Goal: Information Seeking & Learning: Understand process/instructions

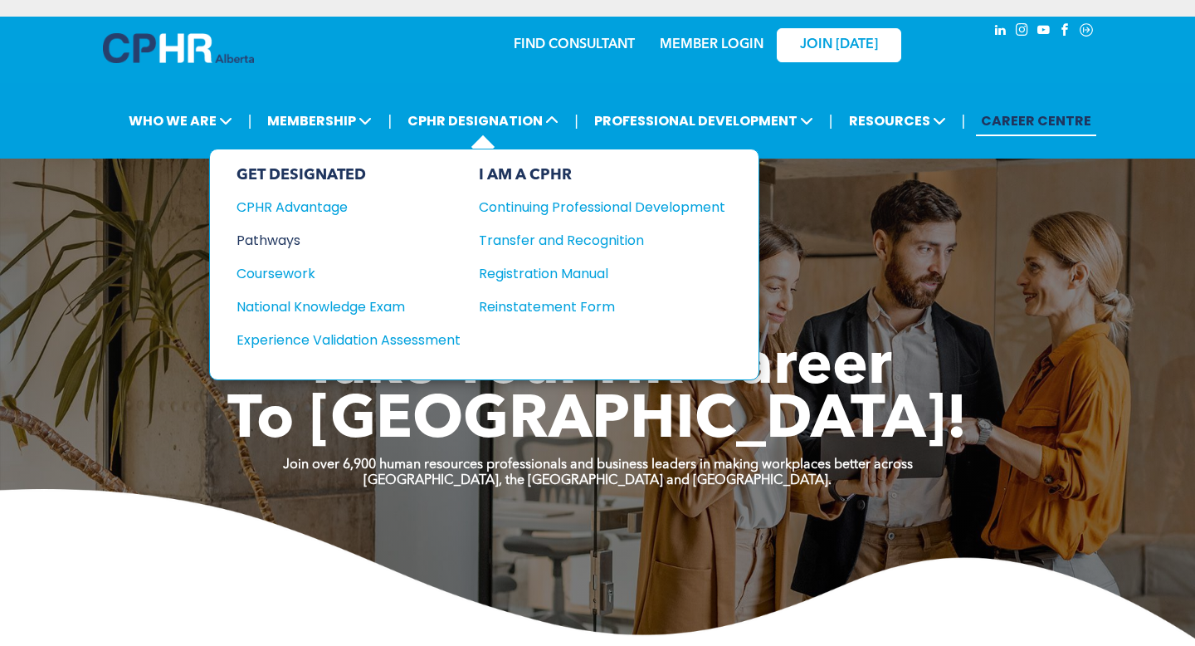
click at [283, 234] on div "Pathways" at bounding box center [338, 240] width 202 height 21
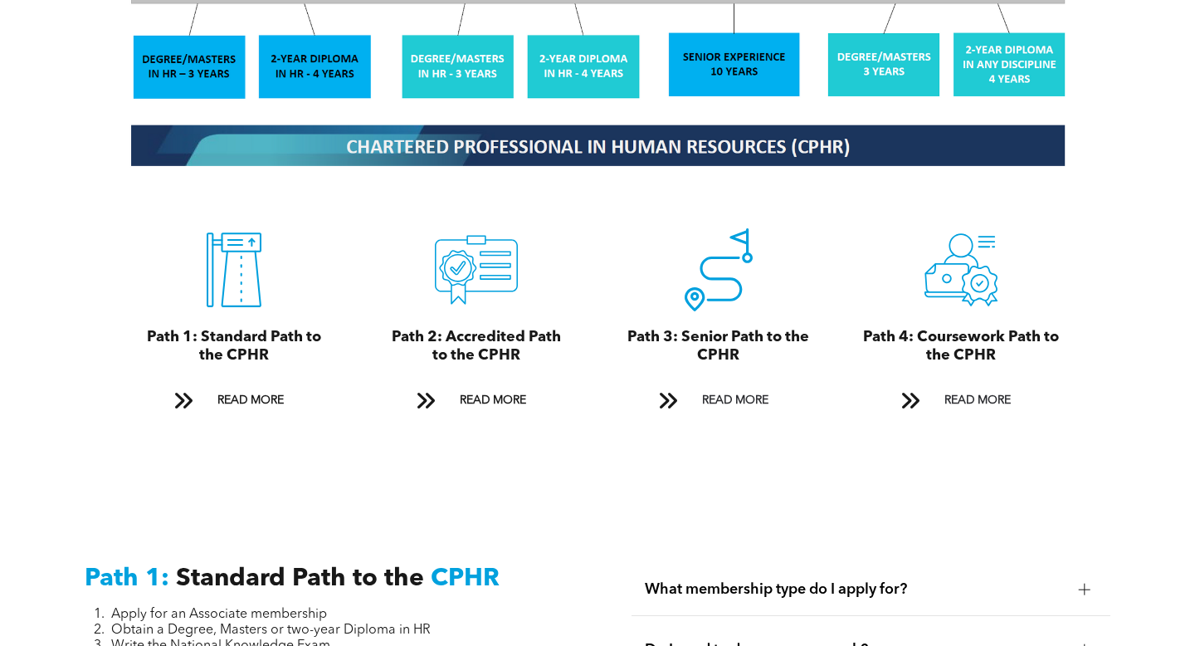
scroll to position [1737, 0]
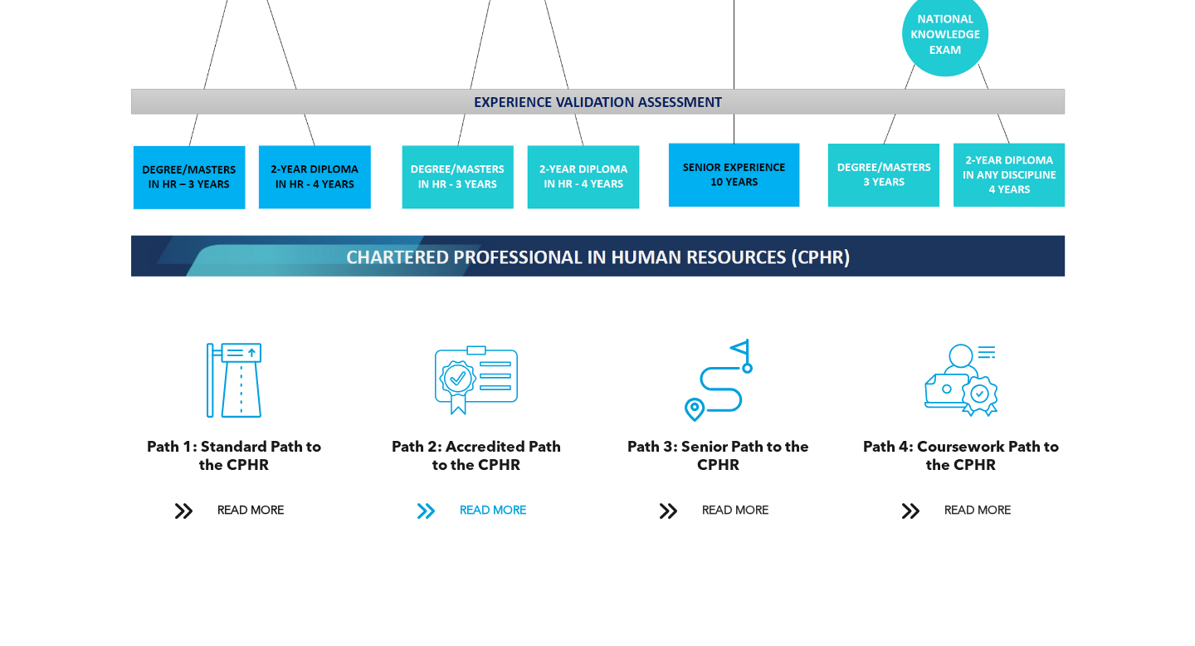
scroll to position [1625, 0]
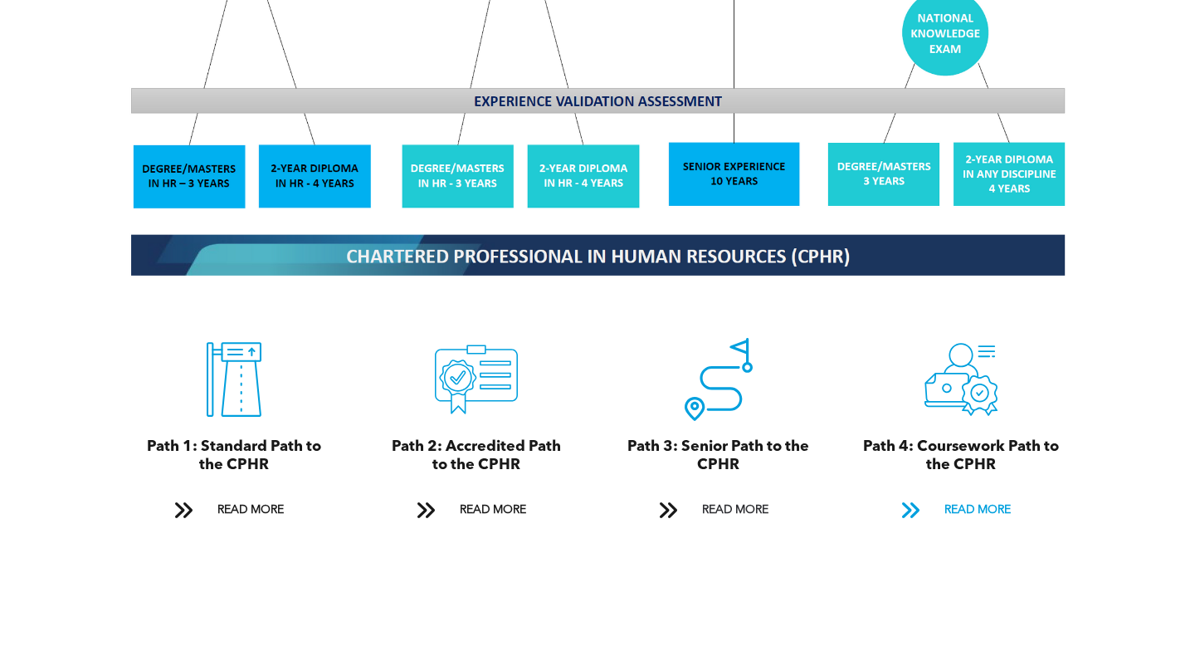
click at [955, 495] on span "READ MORE" at bounding box center [978, 510] width 78 height 31
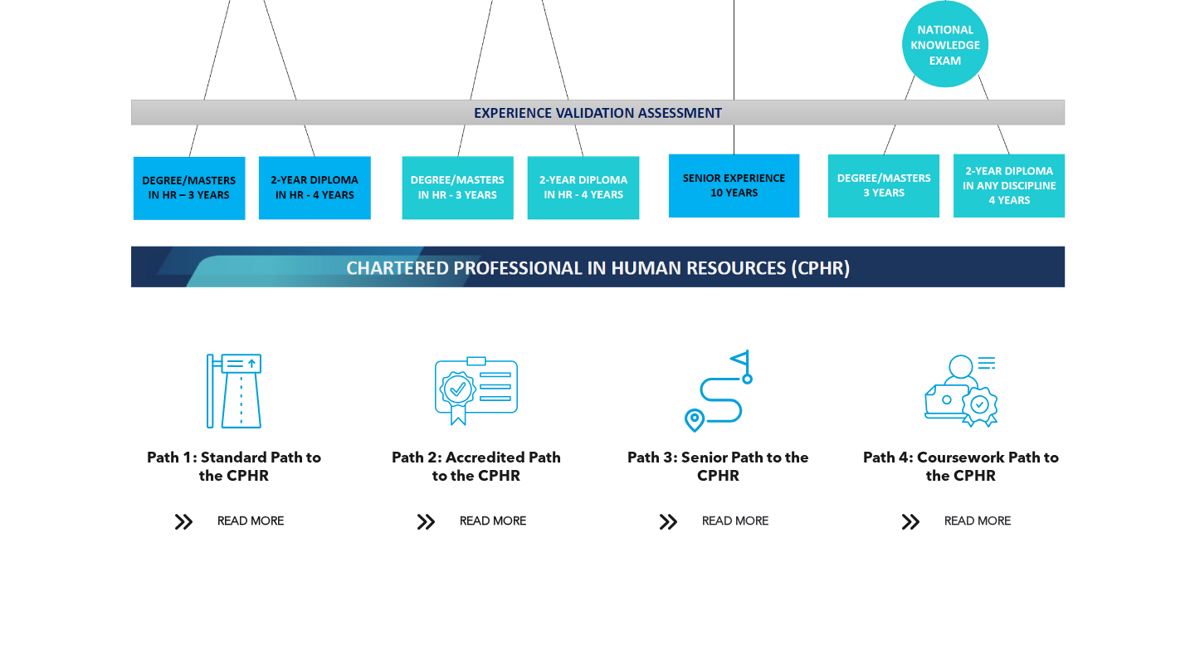
scroll to position [1639, 0]
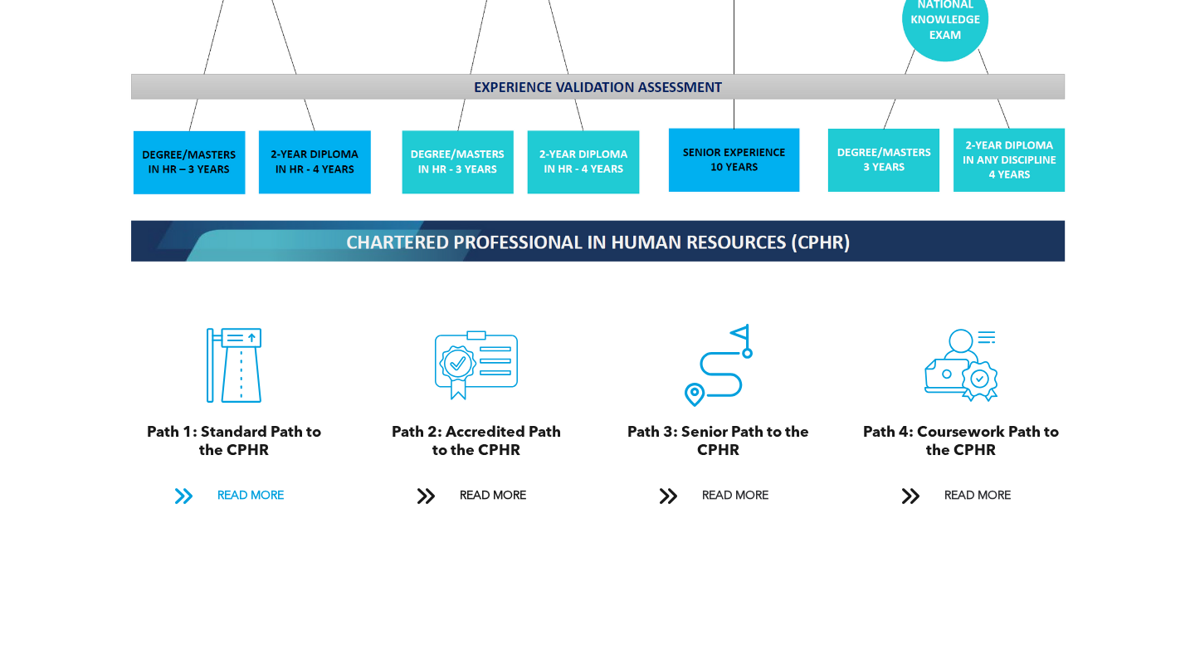
click at [274, 481] on span "READ MORE" at bounding box center [251, 496] width 78 height 31
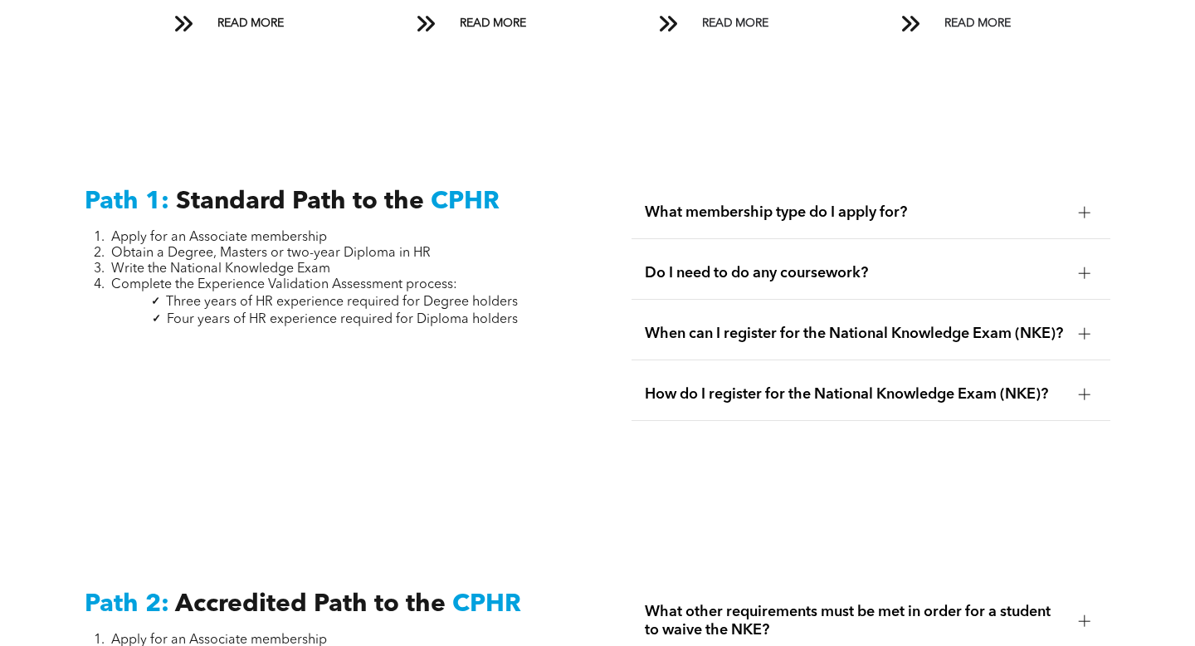
scroll to position [2126, 0]
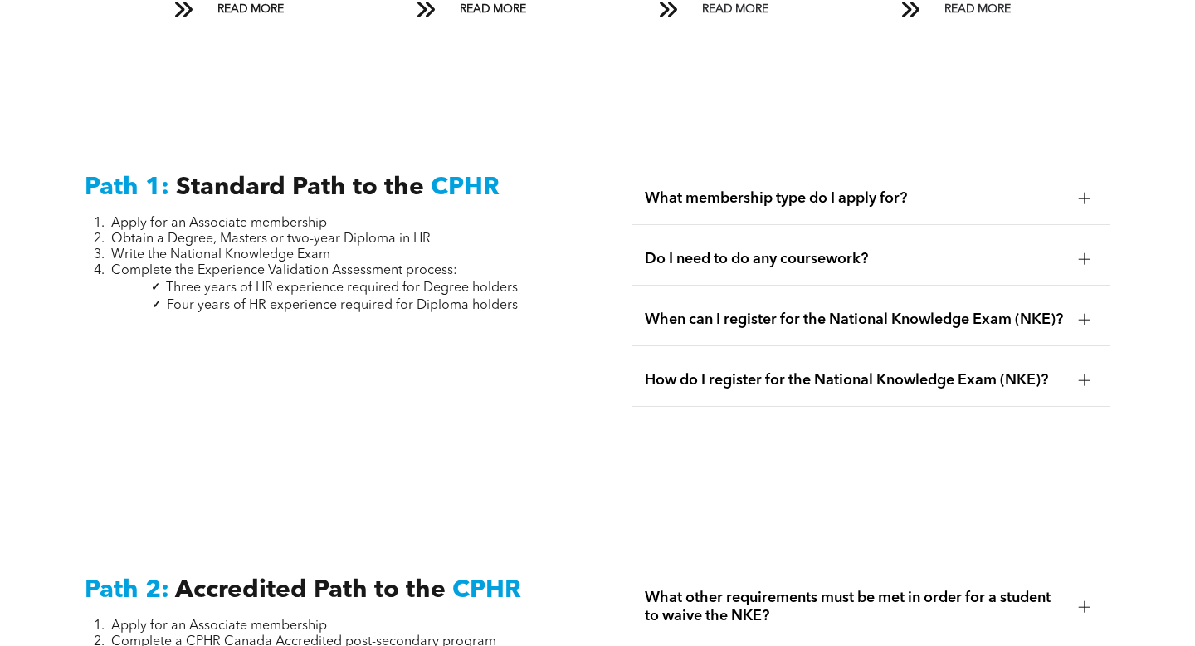
click at [821, 189] on span "What membership type do I apply for?" at bounding box center [855, 198] width 420 height 18
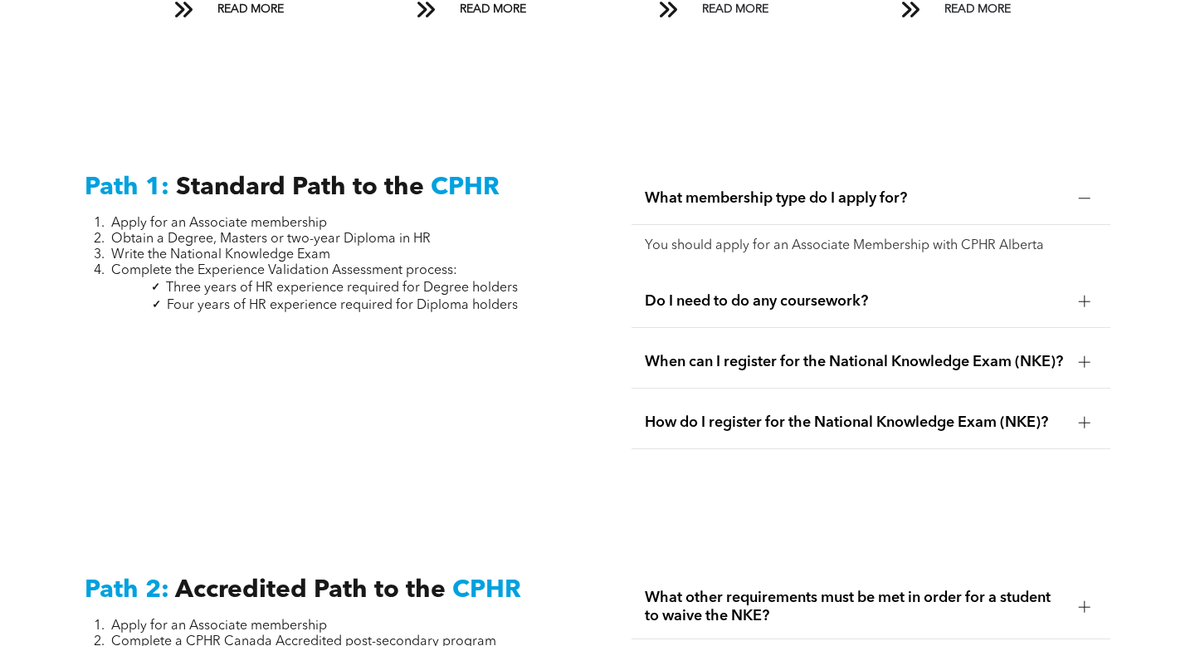
click at [821, 189] on span "What membership type do I apply for?" at bounding box center [855, 198] width 420 height 18
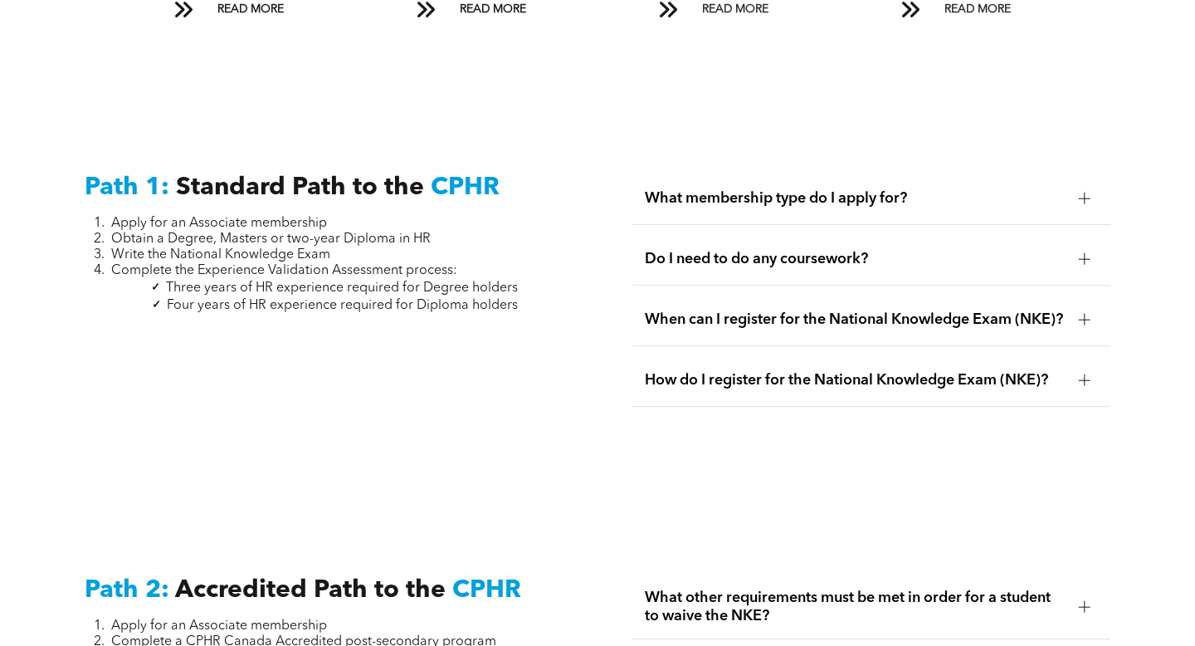
click at [805, 250] on span "Do I need to do any coursework?" at bounding box center [855, 259] width 420 height 18
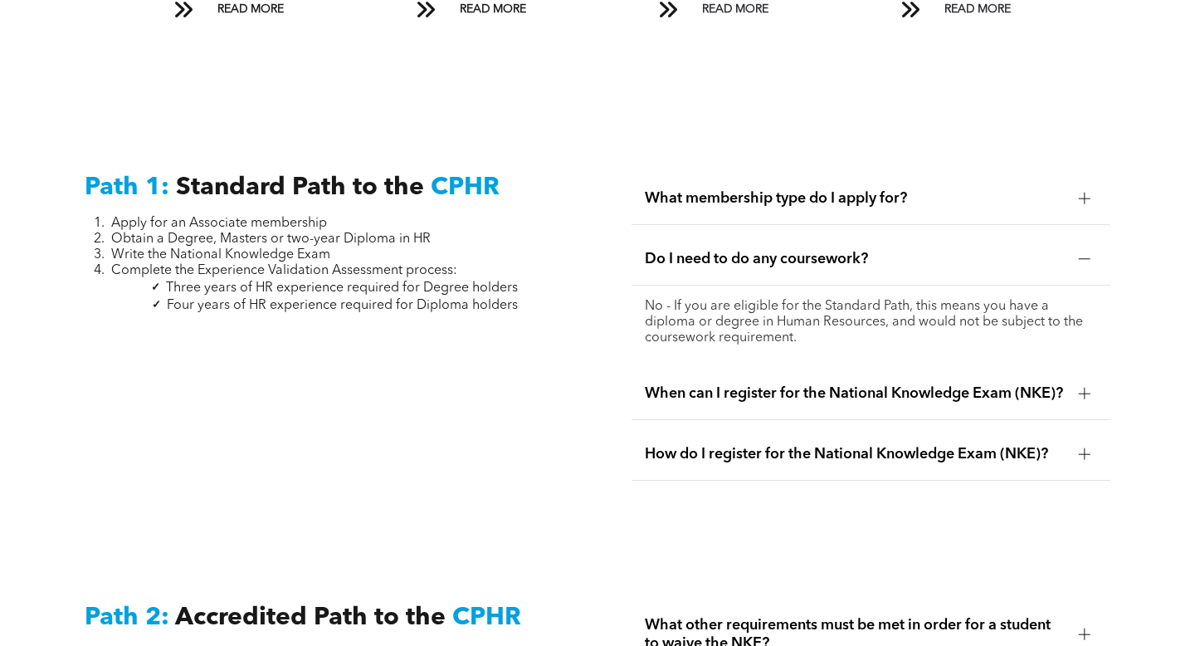
click at [837, 384] on span "When can I register for the National Knowledge Exam (NKE)?" at bounding box center [855, 393] width 420 height 18
